Goal: Use online tool/utility: Utilize a website feature to perform a specific function

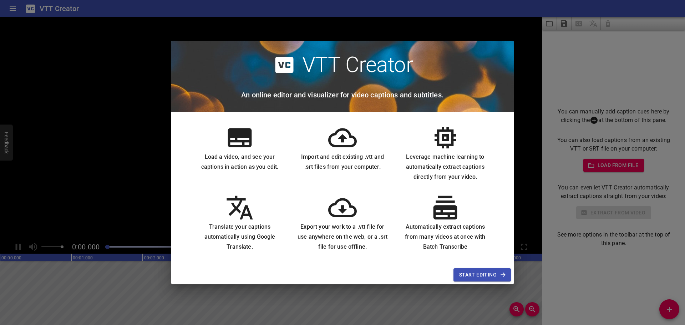
click at [479, 277] on span "Start Editing" at bounding box center [482, 274] width 46 height 9
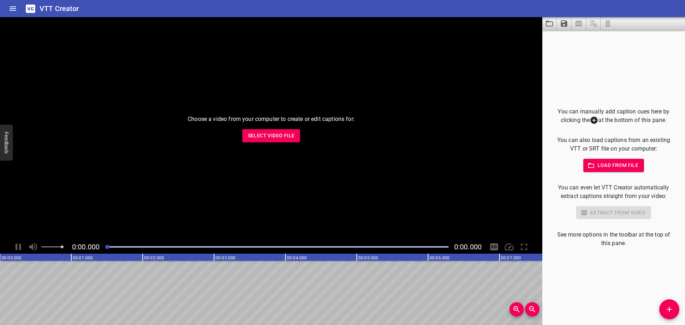
click at [286, 132] on span "Select Video File" at bounding box center [271, 135] width 47 height 9
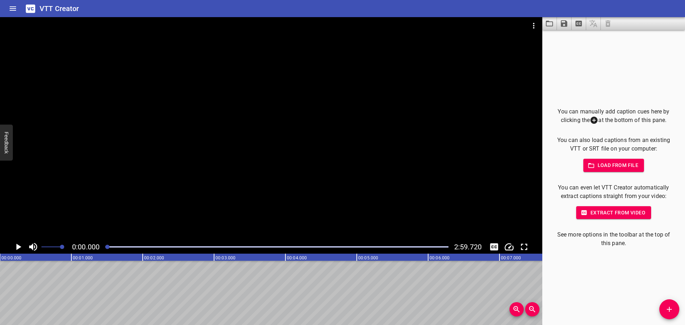
click at [21, 247] on icon "Play/Pause" at bounding box center [18, 247] width 5 height 6
click at [21, 247] on icon "Play/Pause" at bounding box center [18, 247] width 11 height 11
drag, startPoint x: 109, startPoint y: 248, endPoint x: 86, endPoint y: 248, distance: 23.2
click at [88, 247] on div "0:04.713 2:59.720" at bounding box center [271, 247] width 542 height 14
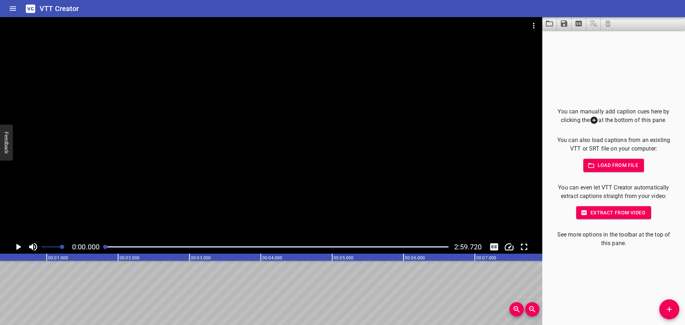
drag, startPoint x: 116, startPoint y: 245, endPoint x: 99, endPoint y: 247, distance: 16.6
click at [100, 247] on div "0:00.000 2:59.720" at bounding box center [271, 247] width 542 height 14
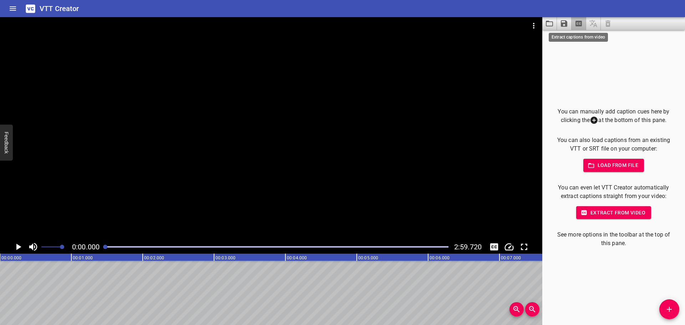
click at [579, 25] on icon "Extract captions from video" at bounding box center [579, 24] width 6 height 6
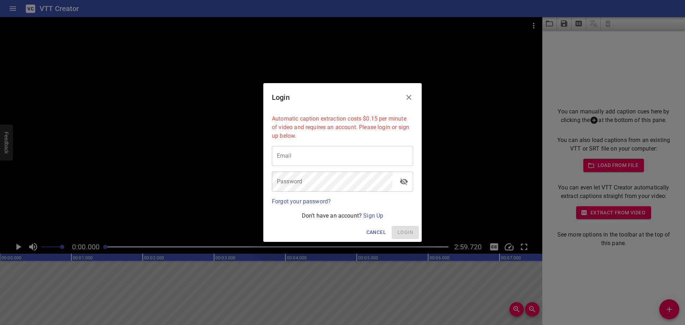
click at [403, 96] on button "Close" at bounding box center [408, 97] width 17 height 17
